Goal: Information Seeking & Learning: Find specific fact

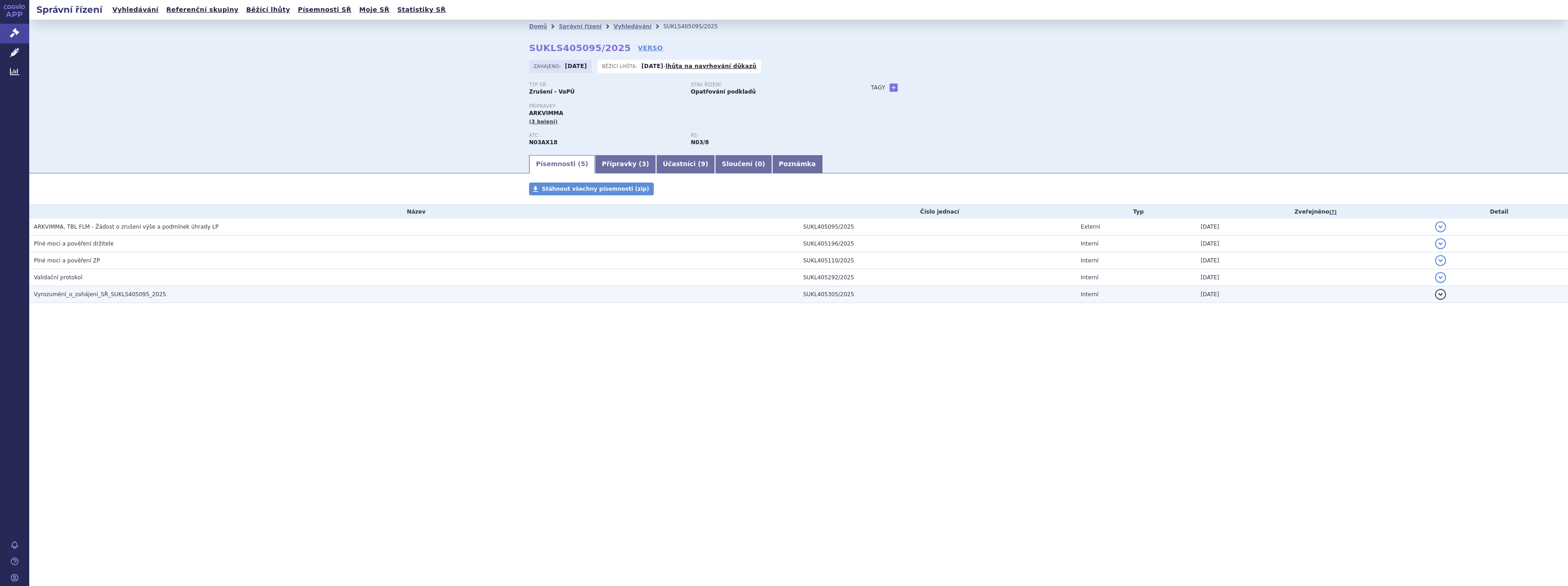
click at [51, 297] on span "Vyrozumění_o_zahájení_SŘ_SUKLS405095_2025" at bounding box center [99, 294] width 132 height 6
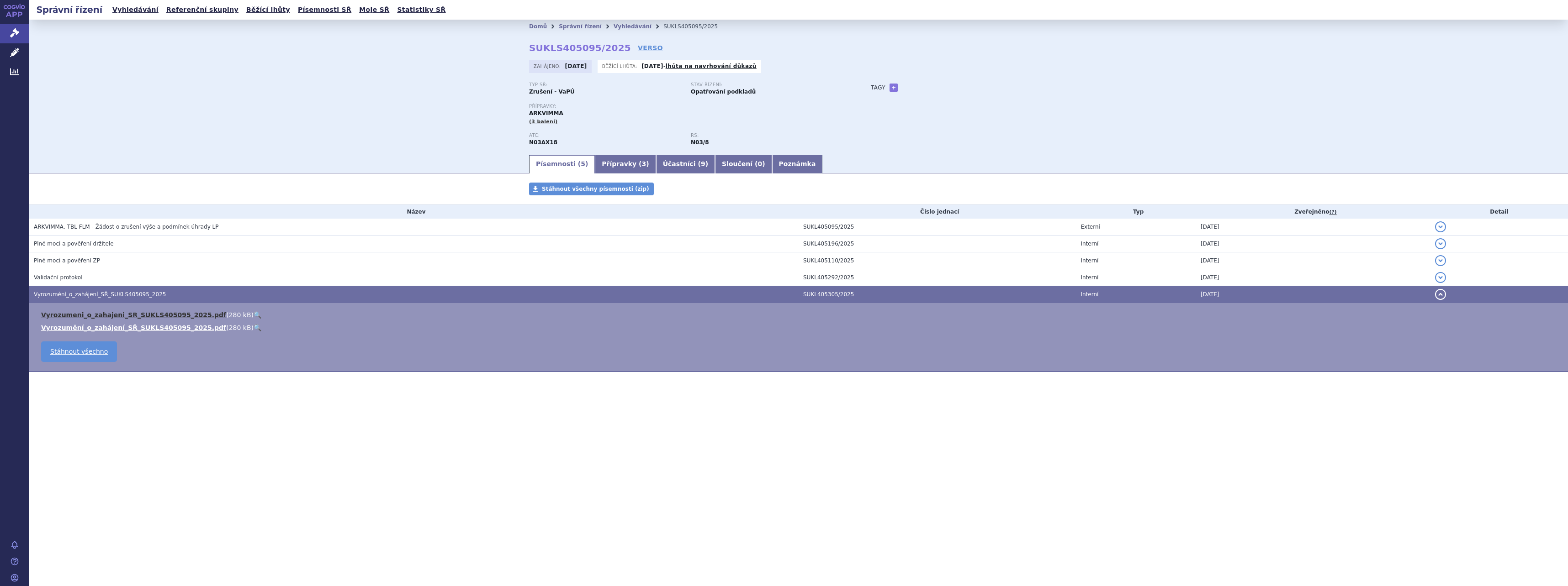
click at [70, 316] on link "Vyrozumeni_o_zahajeni_SR_SUKLS405095_2025.pdf" at bounding box center [133, 314] width 185 height 7
click at [289, 94] on div "Domů Správní řízení Vyhledávání SUKLS405095/2025 SUKLS405095/2025 VERSO Zahájen…" at bounding box center [798, 86] width 1538 height 134
click at [577, 25] on link "Správní řízení" at bounding box center [581, 26] width 43 height 6
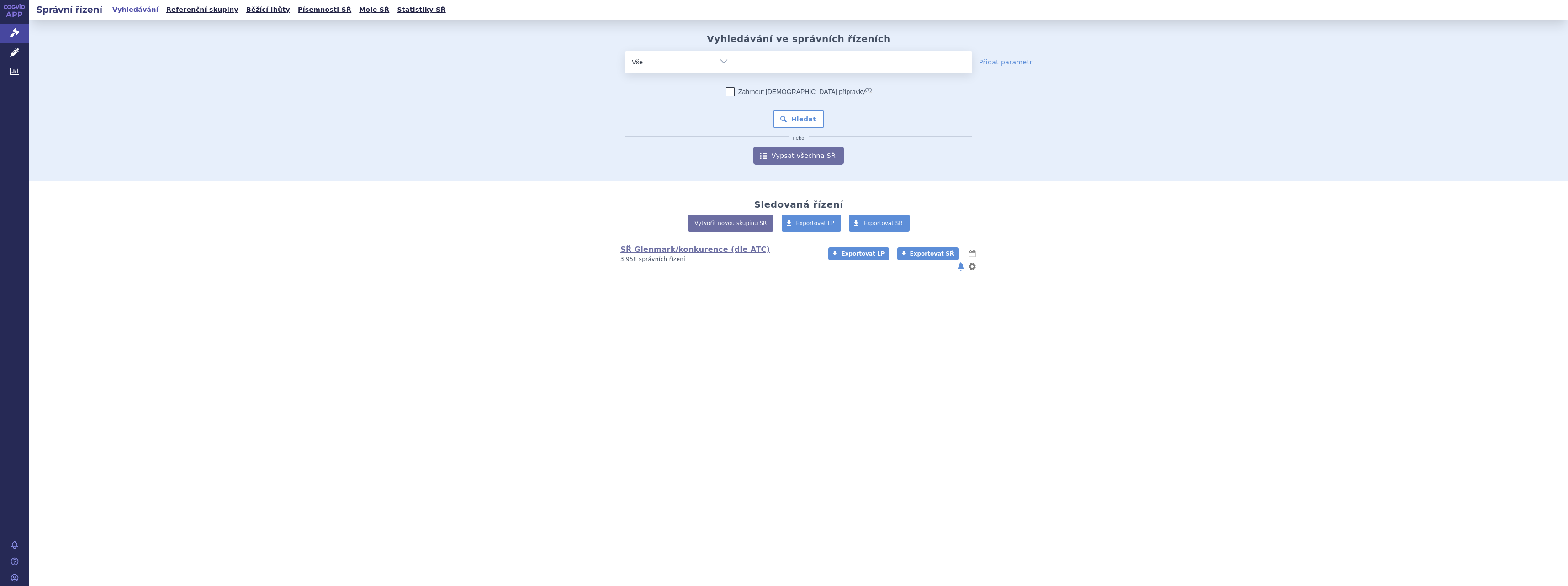
click at [797, 56] on ul at bounding box center [853, 60] width 237 height 19
click at [735, 56] on select at bounding box center [735, 62] width 1 height 22
type input "riv"
type input "riva"
type input "rivar"
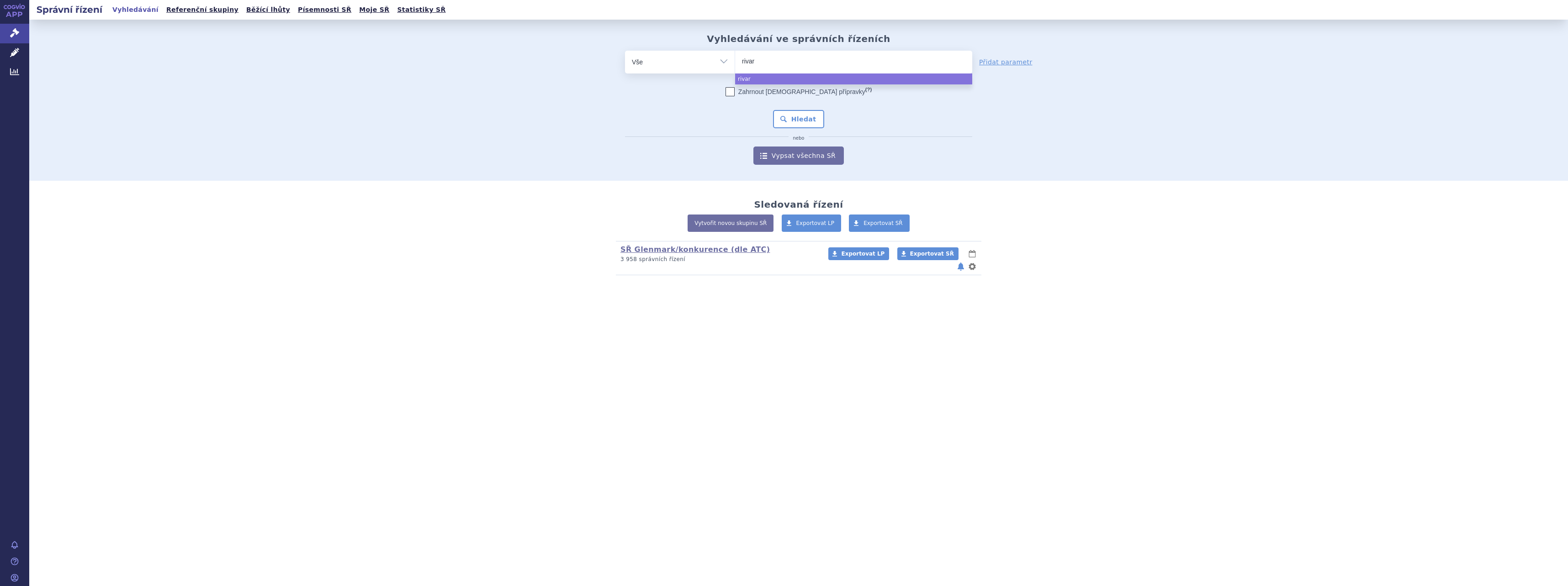
type input "rivaro"
type input "rivarox"
type input "rivaroxa"
type input "rivaroxab"
type input "rivaroxaba"
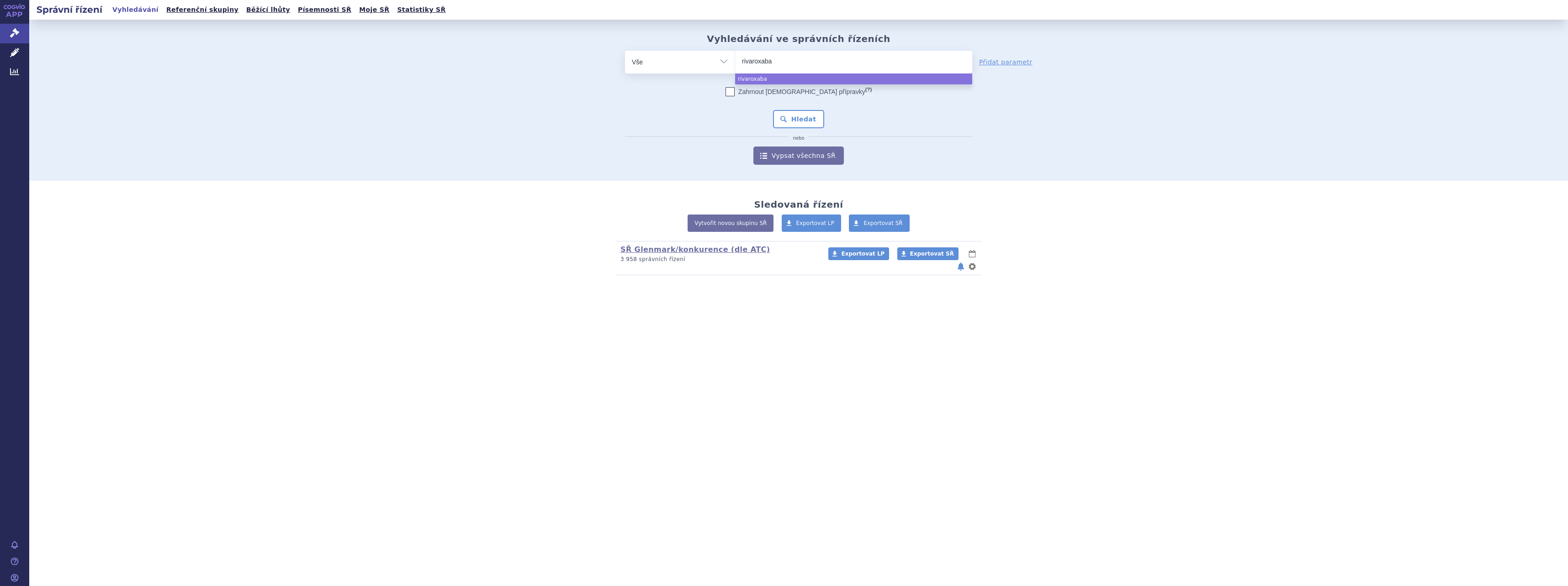
type input "[MEDICAL_DATA]"
type input "[MEDICAL_DATA] gl"
type input "[MEDICAL_DATA] [PERSON_NAME]"
type input "[MEDICAL_DATA] glenm"
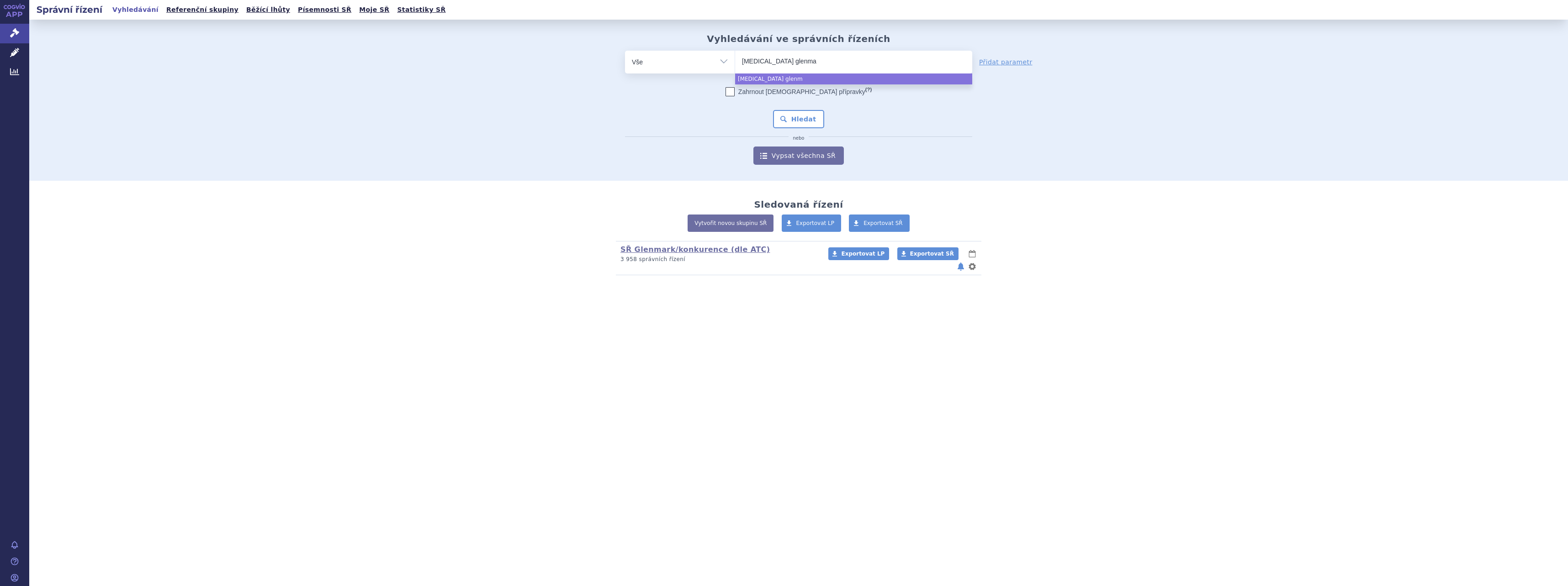
type input "[MEDICAL_DATA] glenmar"
type input "[MEDICAL_DATA] glenmark"
select select "[MEDICAL_DATA] glenmark"
click at [807, 121] on button "Hledat" at bounding box center [799, 119] width 51 height 18
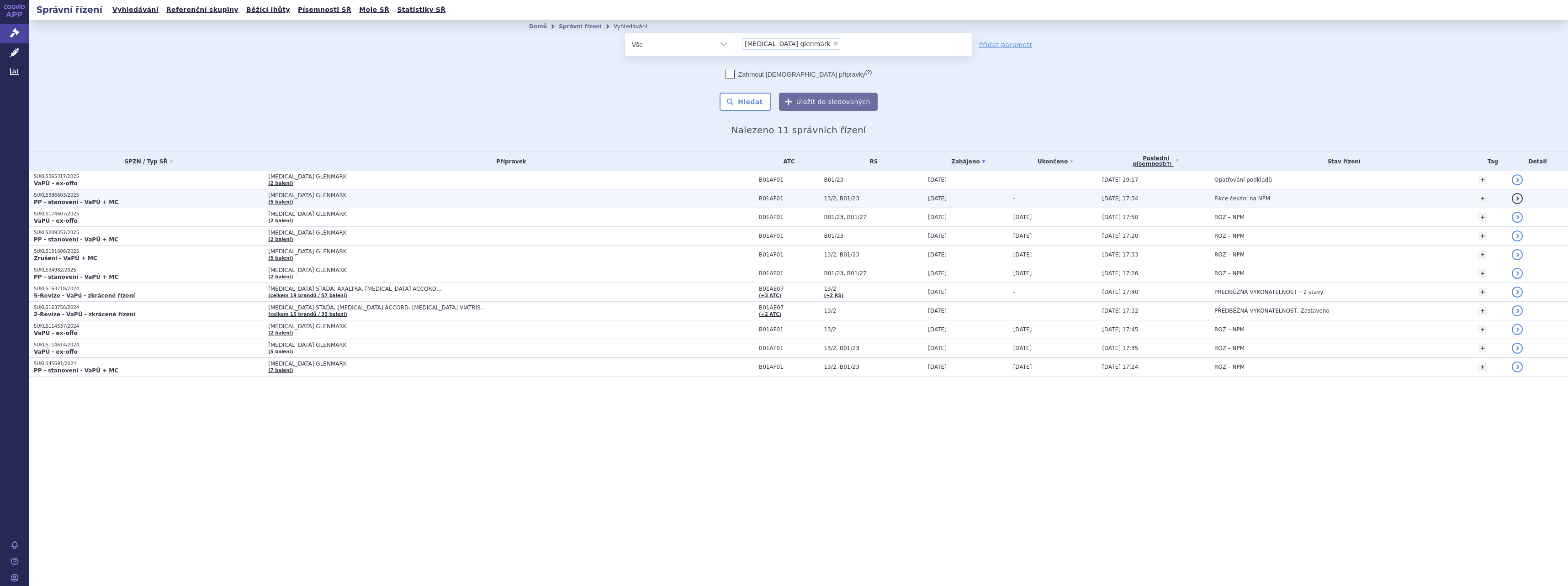
click at [380, 200] on td "[MEDICAL_DATA] GLENMARK (5 balení)" at bounding box center [509, 198] width 491 height 18
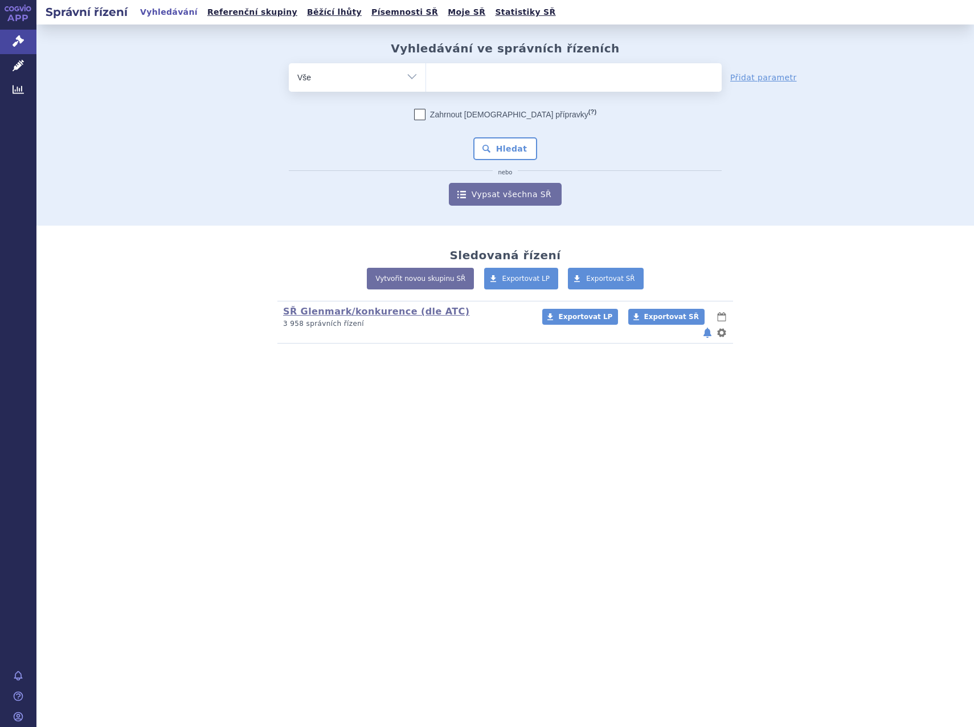
click at [468, 75] on ul at bounding box center [574, 75] width 296 height 24
click at [426, 75] on select at bounding box center [425, 77] width 1 height 28
type input "riv"
type input "riva"
type input "rivar"
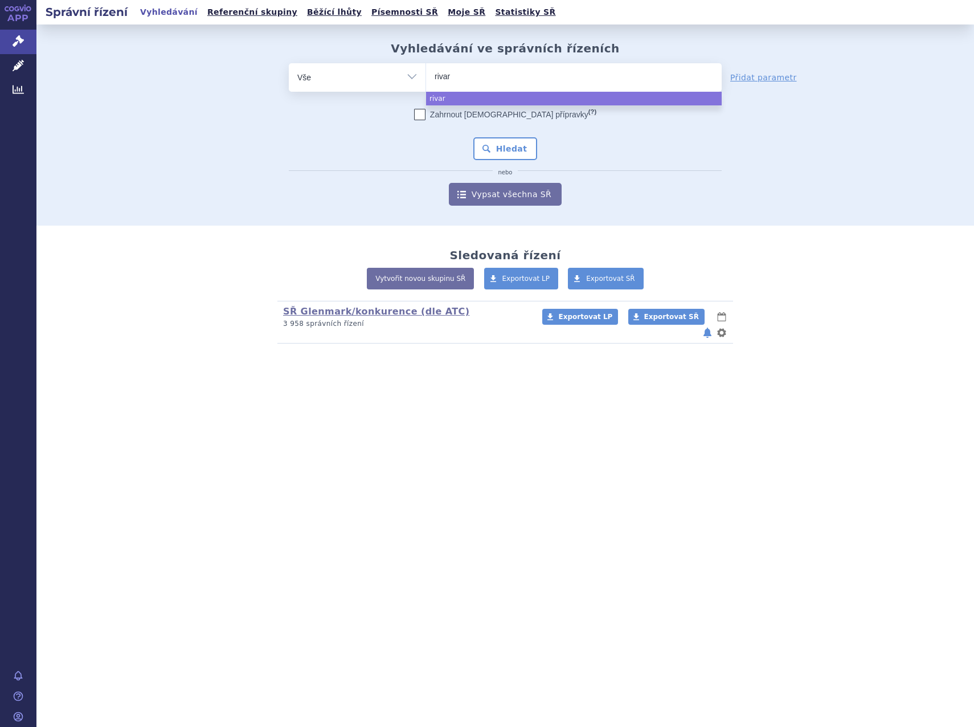
type input "rivaro"
type input "rivaroxa"
type input "rivaroxab"
type input "rivaroxaba"
type input "rivaroxaban"
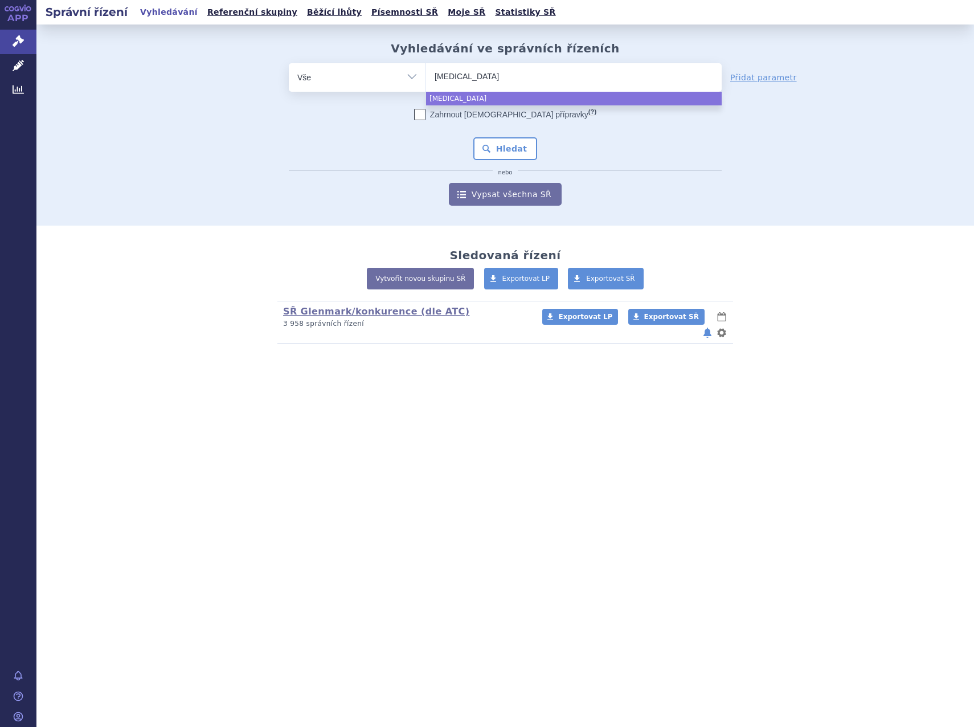
drag, startPoint x: 490, startPoint y: 74, endPoint x: 371, endPoint y: 75, distance: 119.0
click at [371, 75] on div "odstranit Vše Spisová značka Typ SŘ Přípravek/SUKL kód" at bounding box center [505, 77] width 433 height 28
paste input "275341"
type input "275341"
select select "275341"
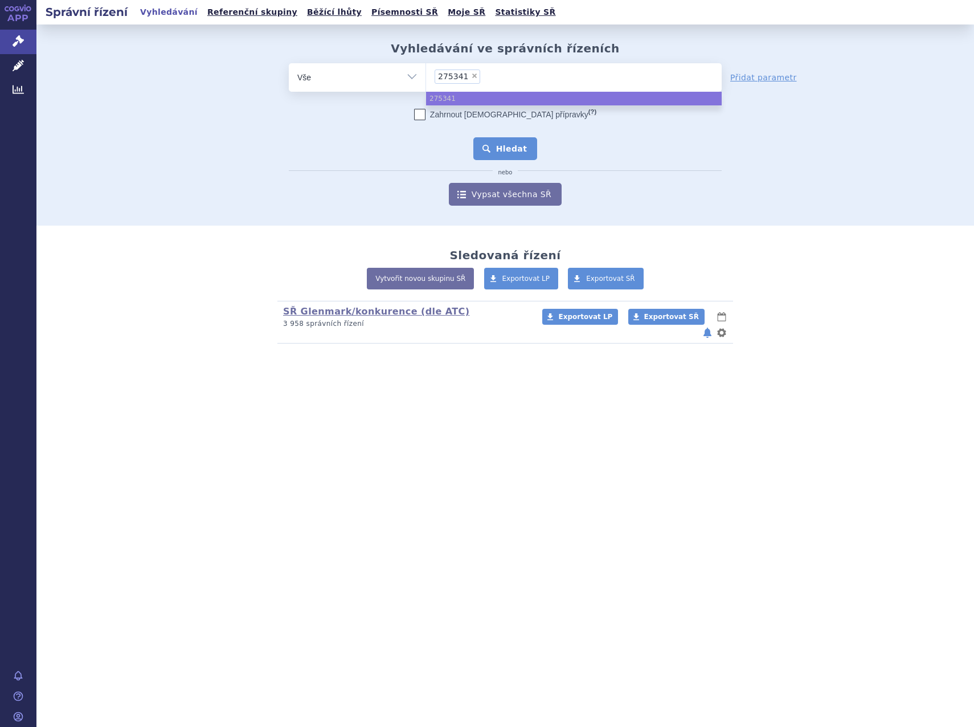
click at [495, 143] on button "Hledat" at bounding box center [505, 148] width 64 height 23
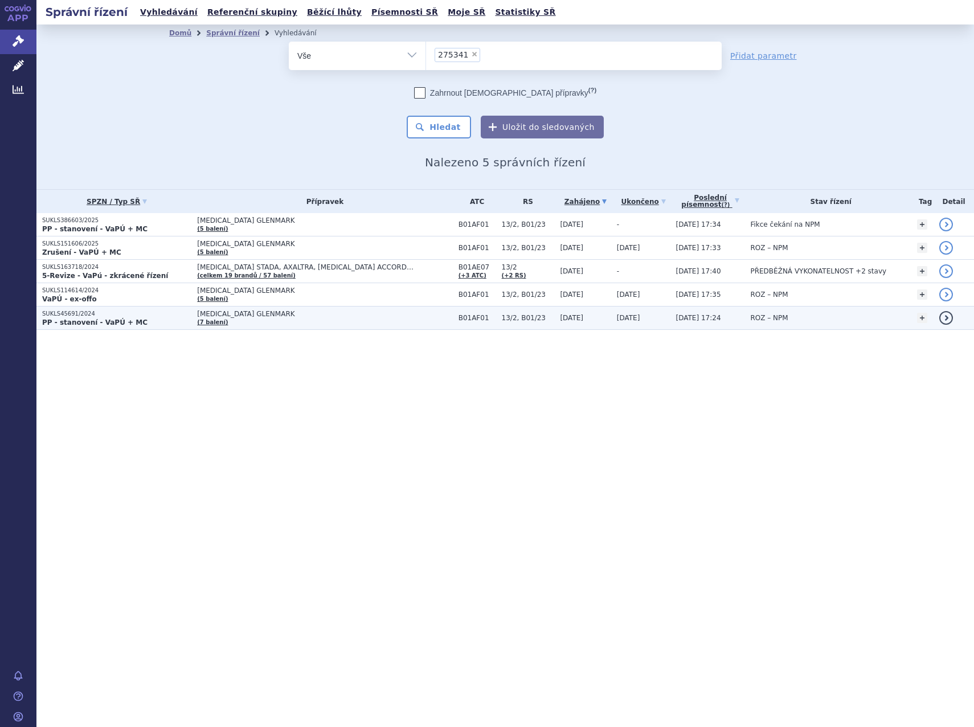
click at [231, 314] on span "[MEDICAL_DATA] GLENMARK" at bounding box center [324, 314] width 255 height 8
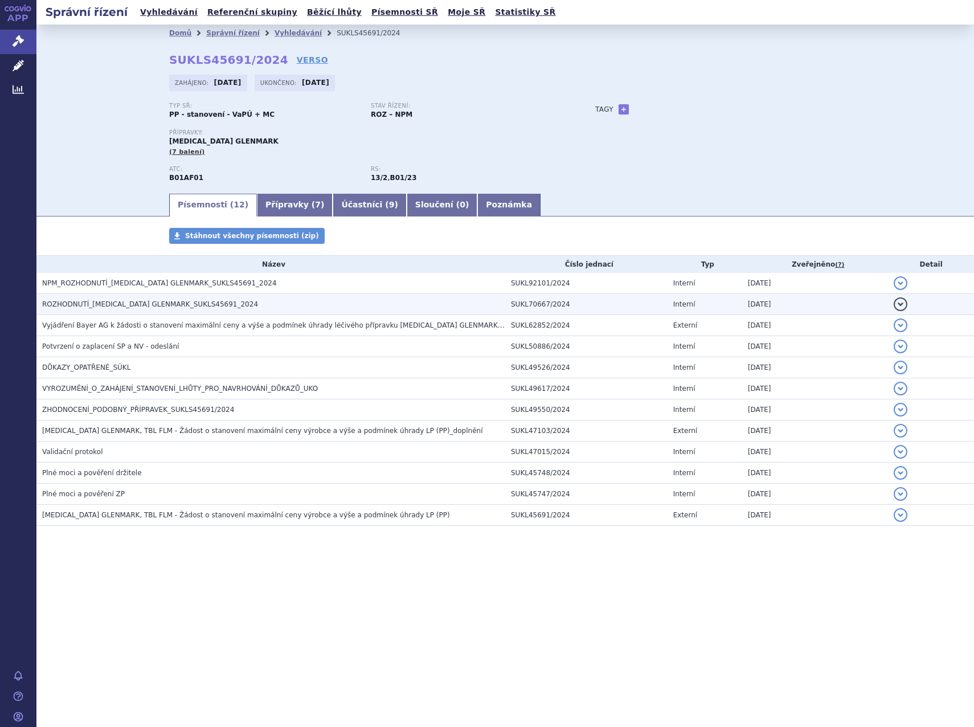
click at [111, 304] on span "ROZHODNUTÍ_RIVAROXABAN GLENMARK_SUKLS45691_2024" at bounding box center [150, 304] width 216 height 8
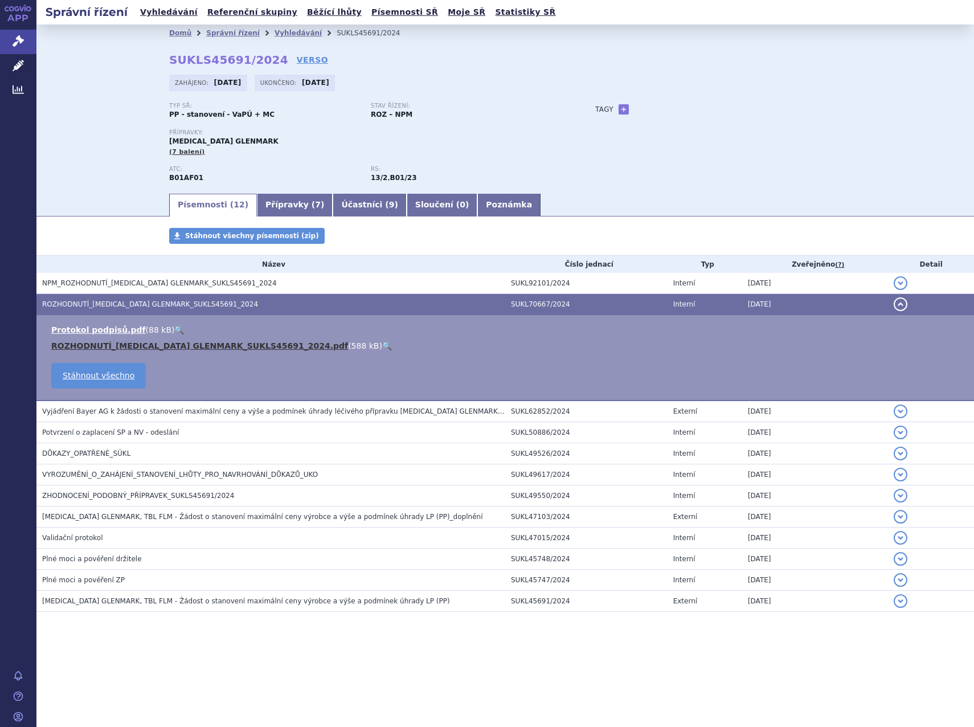
click at [170, 343] on link "ROZHODNUTÍ_RIVAROXABAN GLENMARK_SUKLS45691_2024.pdf" at bounding box center [199, 345] width 297 height 9
